Goal: Find specific fact: Find specific fact

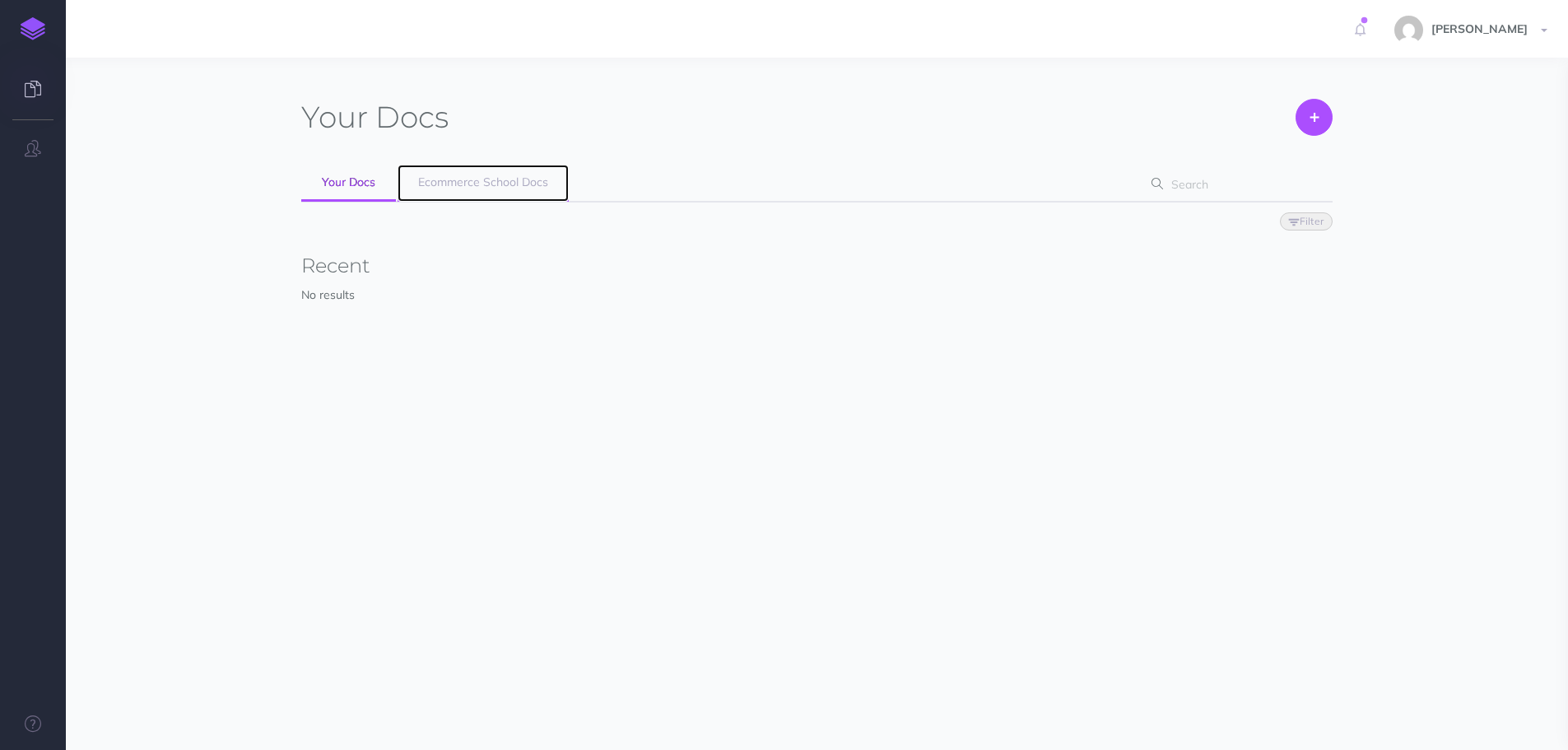
click at [476, 182] on span "Ecommerce School Docs" at bounding box center [483, 183] width 131 height 15
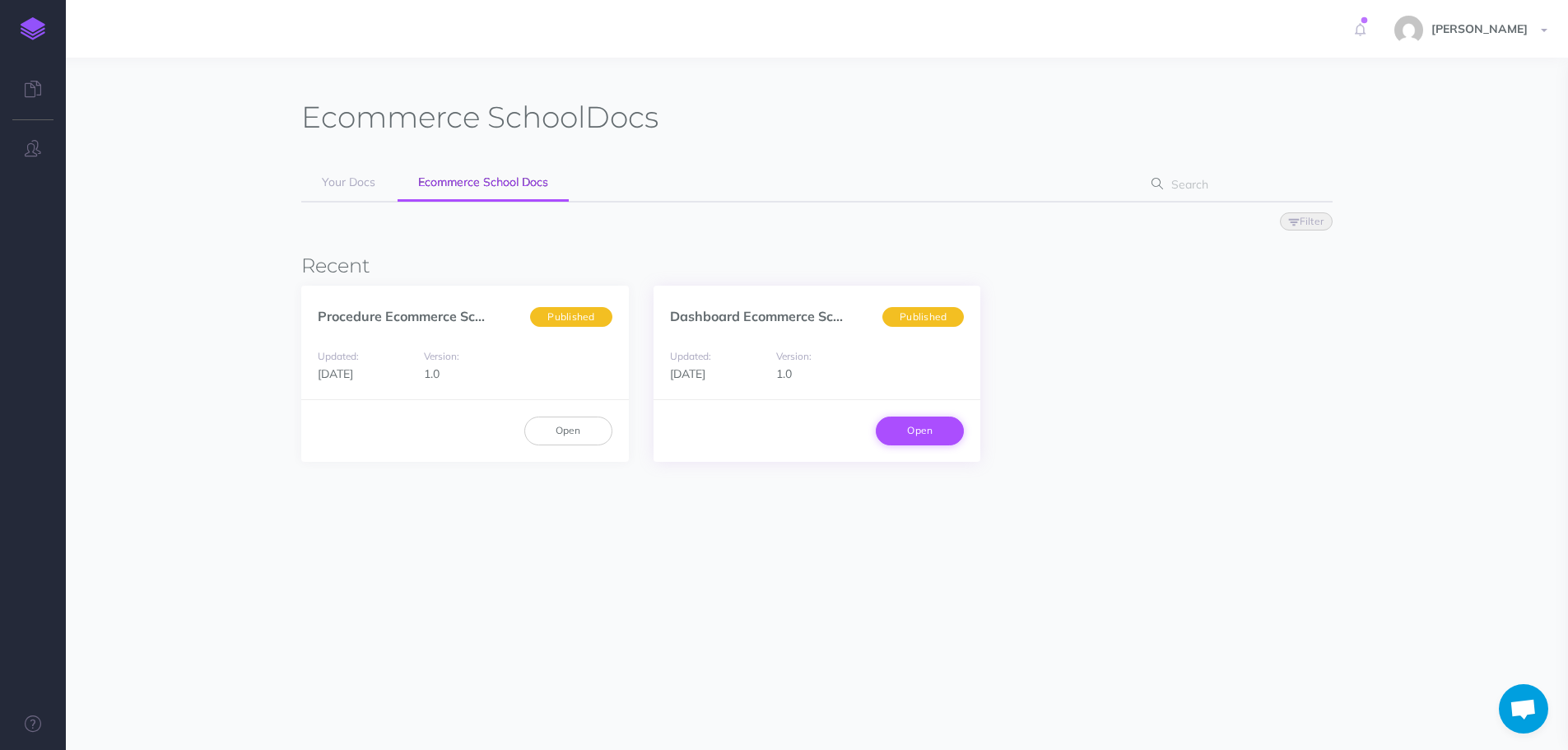
click at [941, 440] on link "Open" at bounding box center [919, 430] width 88 height 28
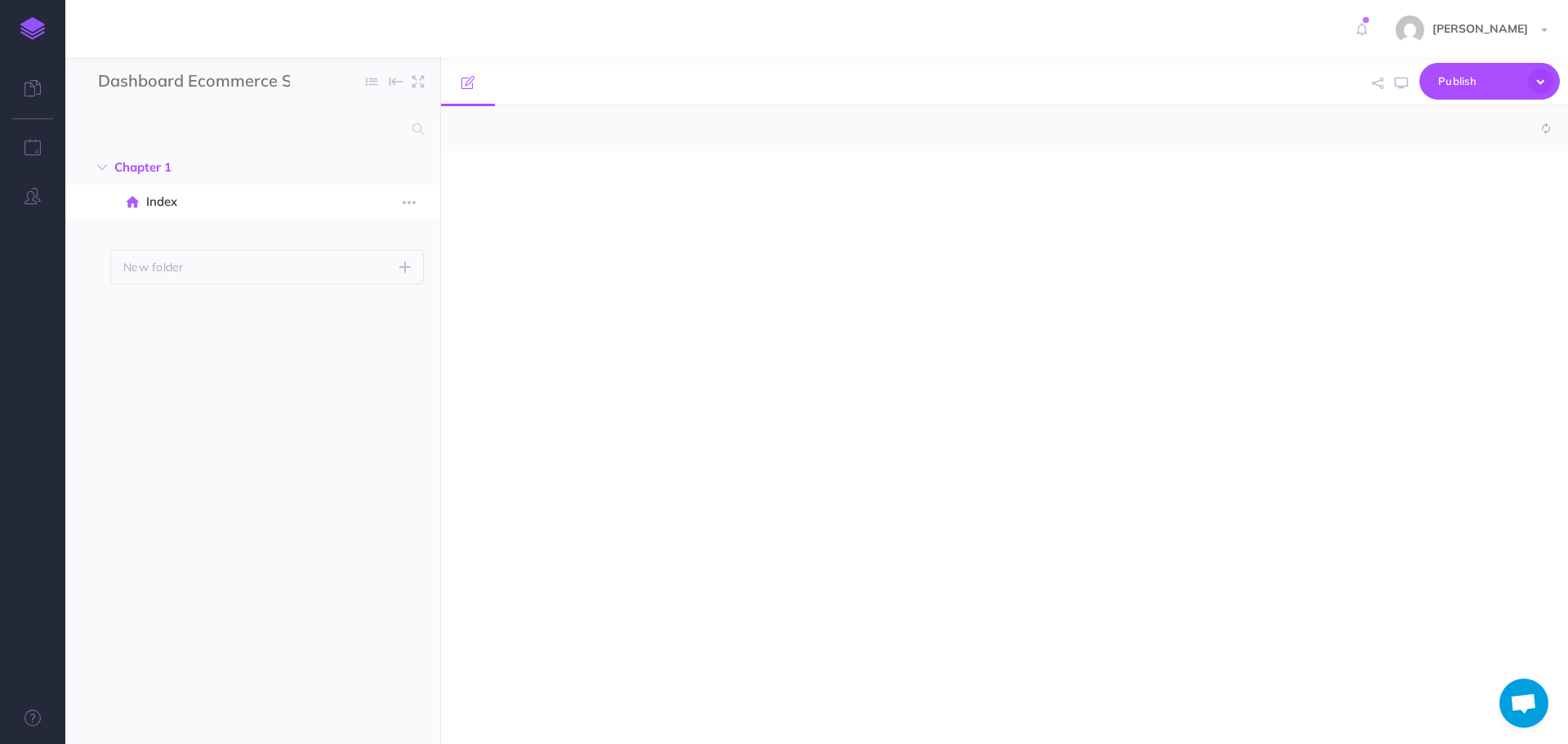
select select "null"
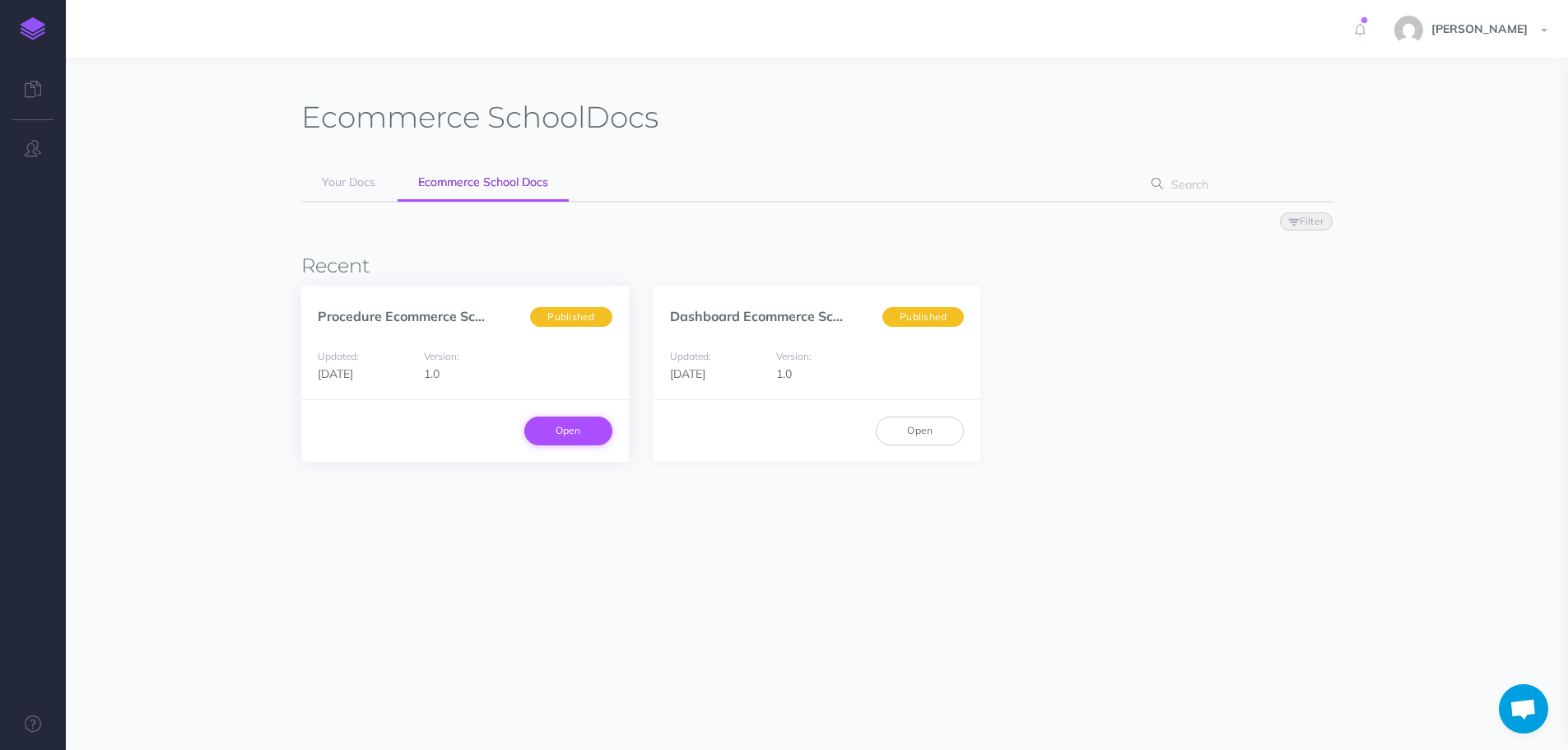
click at [549, 431] on link "Open" at bounding box center [567, 430] width 88 height 28
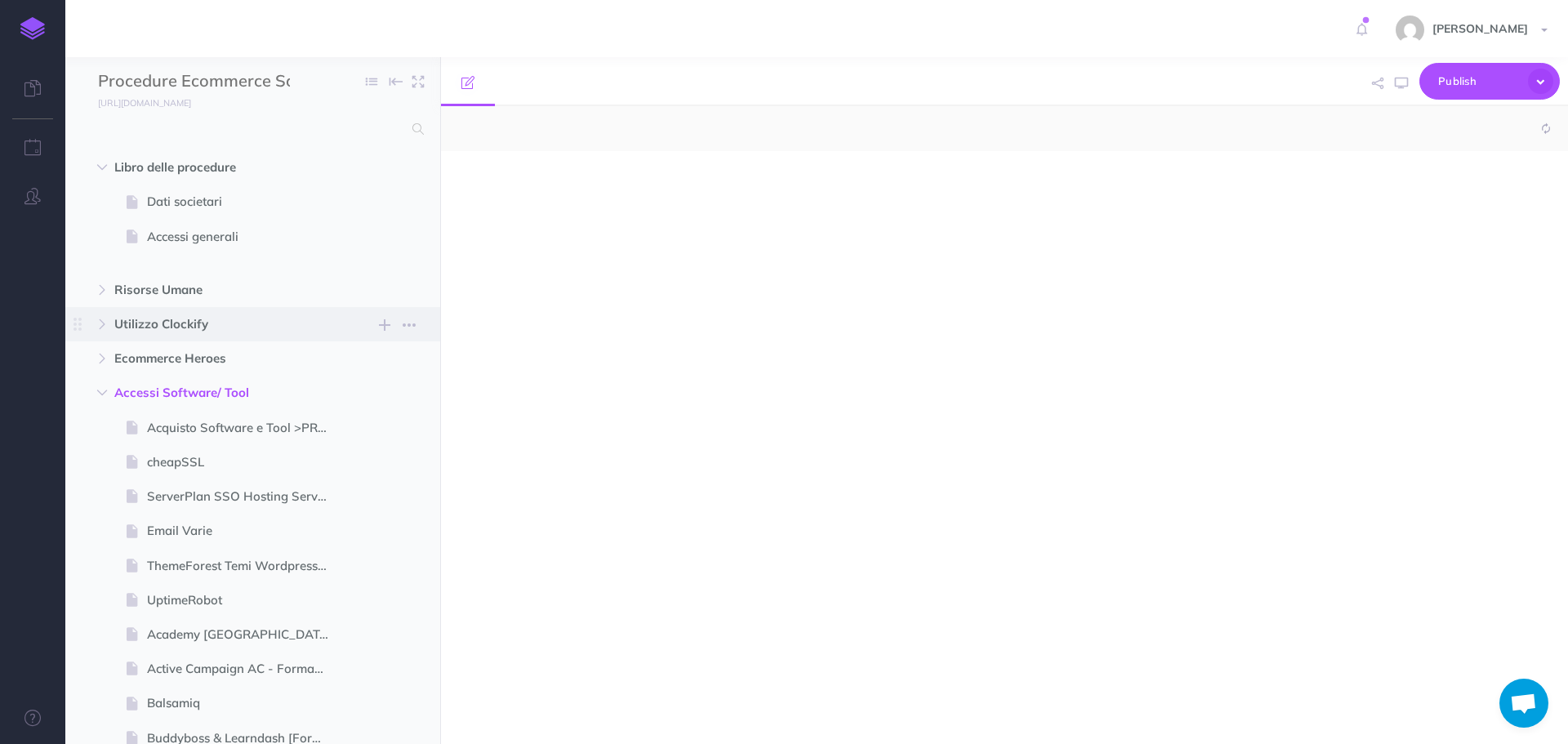
select select "null"
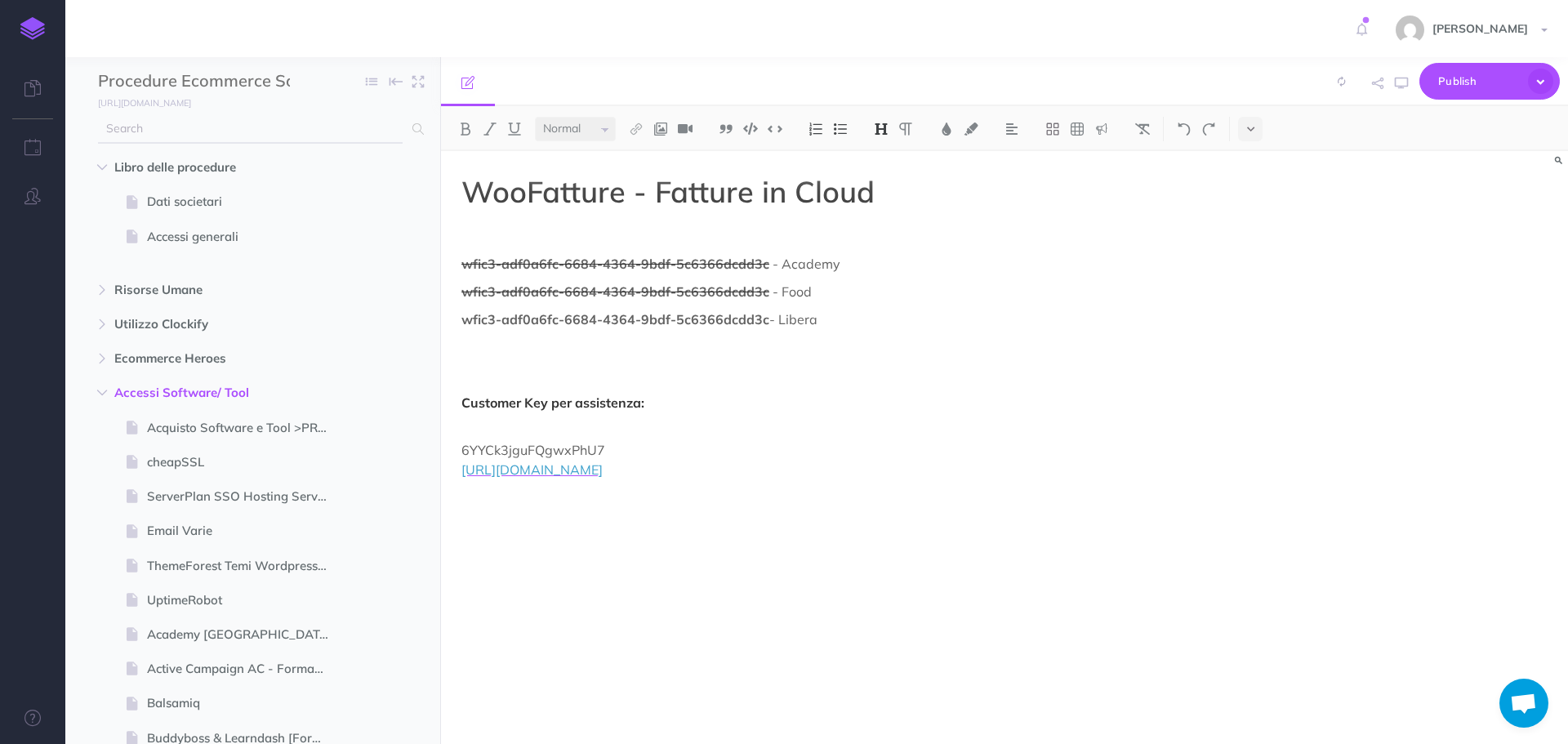
click at [241, 126] on input "text" at bounding box center [250, 129] width 305 height 29
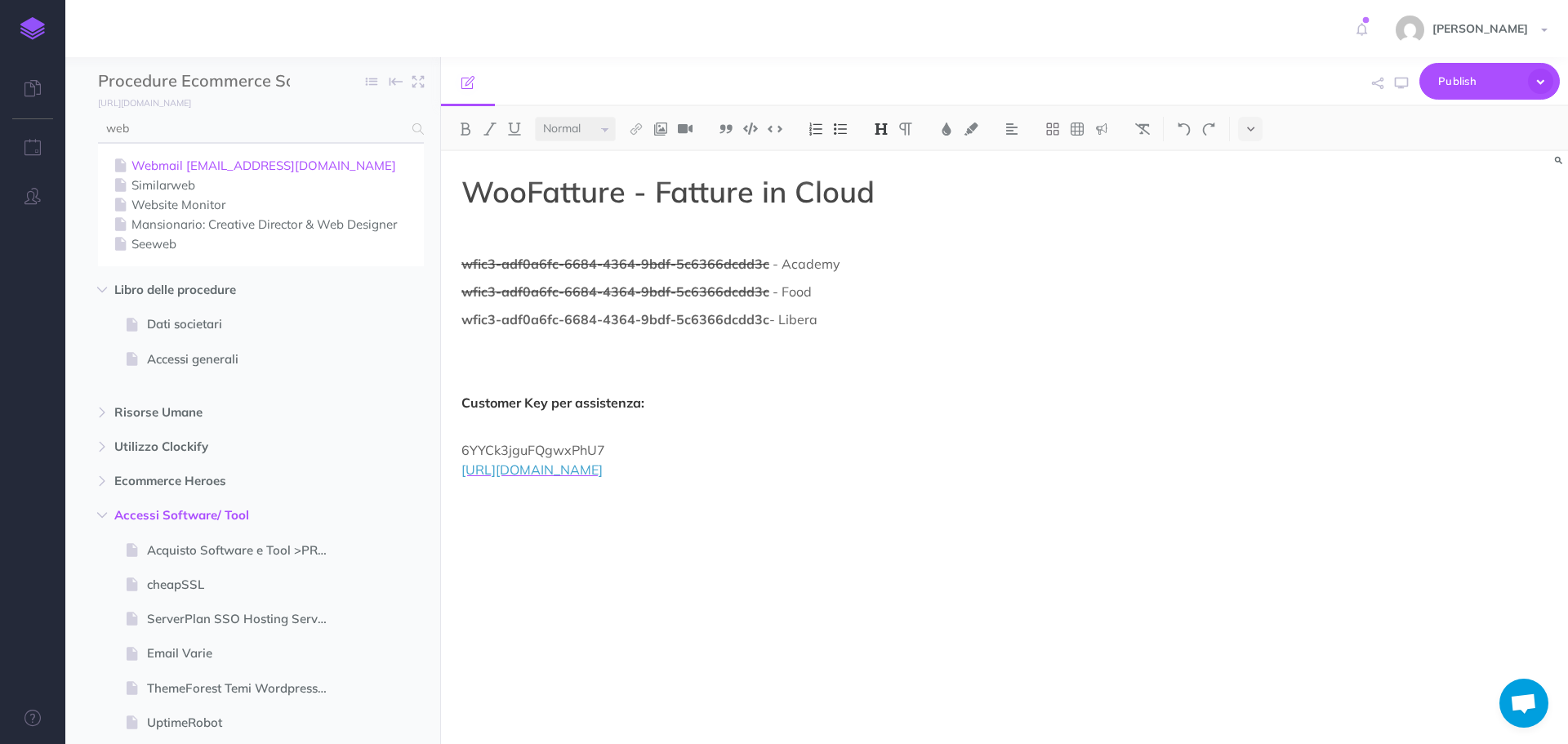
type input "web"
click at [195, 163] on link "Webmail [EMAIL_ADDRESS][DOMAIN_NAME]" at bounding box center [261, 165] width 301 height 20
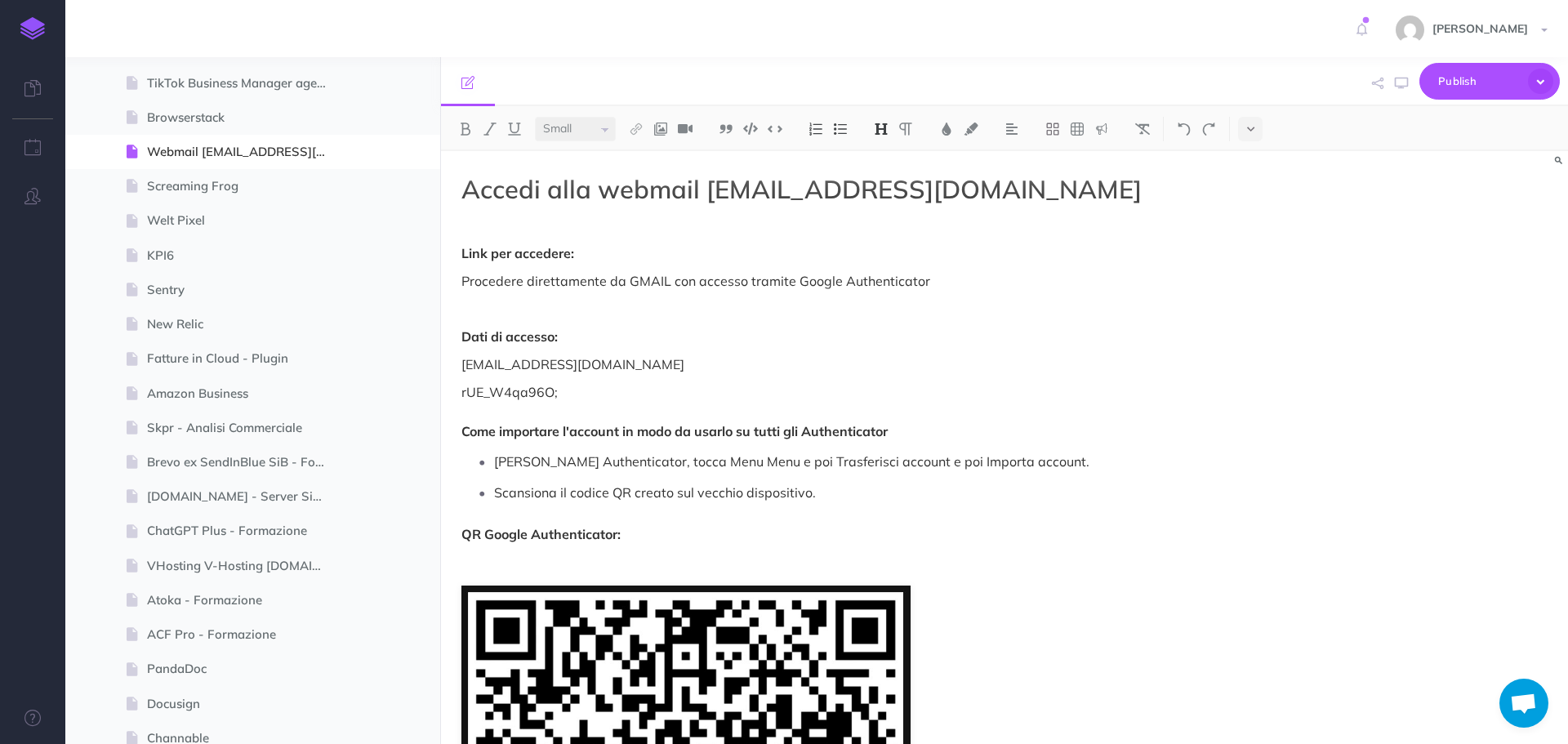
scroll to position [2073, 0]
select select "null"
drag, startPoint x: 571, startPoint y: 390, endPoint x: 444, endPoint y: 394, distance: 127.1
click at [444, 394] on div "Accedi alla webmail [EMAIL_ADDRESS][DOMAIN_NAME] Link per accedere: Procedere d…" at bounding box center [835, 723] width 789 height 1146
copy p "rUE_W4qa96O;"
